Goal: Task Accomplishment & Management: Manage account settings

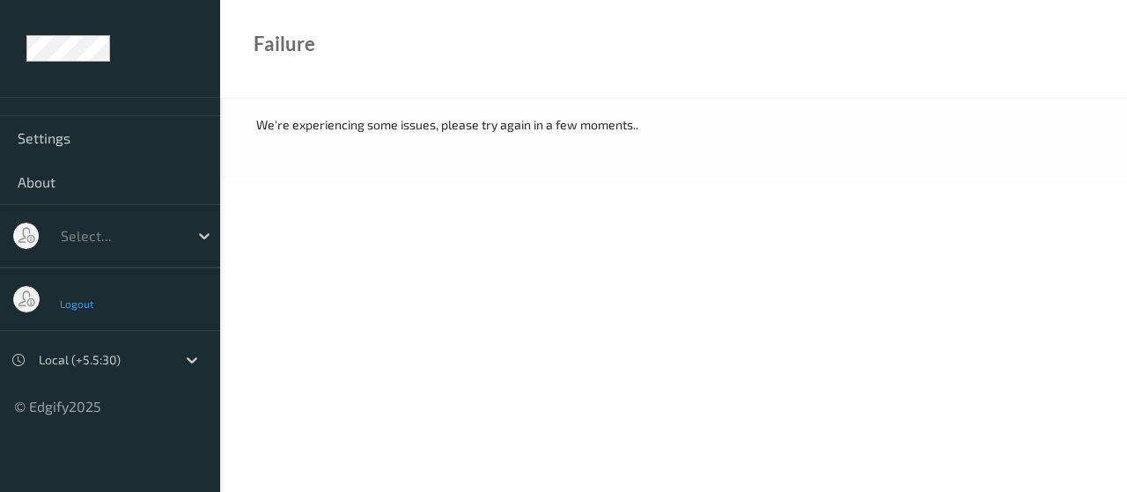
click at [70, 306] on span "Logout" at bounding box center [77, 304] width 35 height 12
click at [83, 305] on span "Logout" at bounding box center [77, 304] width 35 height 12
